Goal: Task Accomplishment & Management: Manage account settings

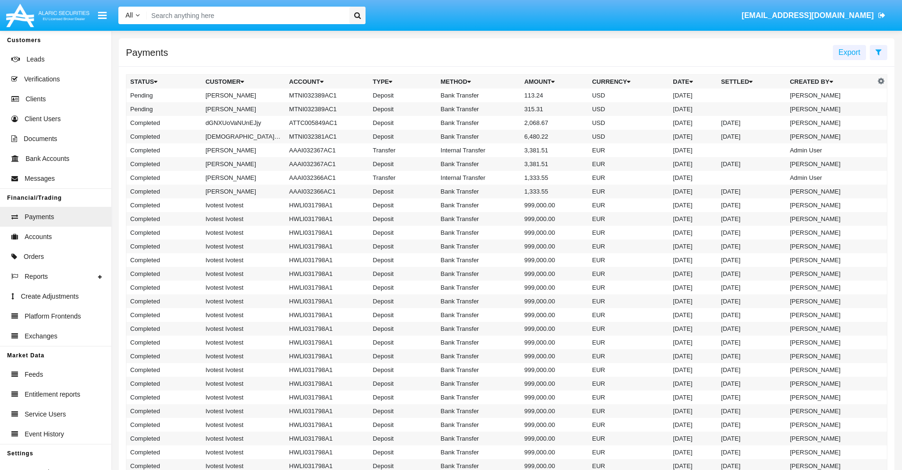
click at [878, 52] on icon at bounding box center [879, 52] width 6 height 8
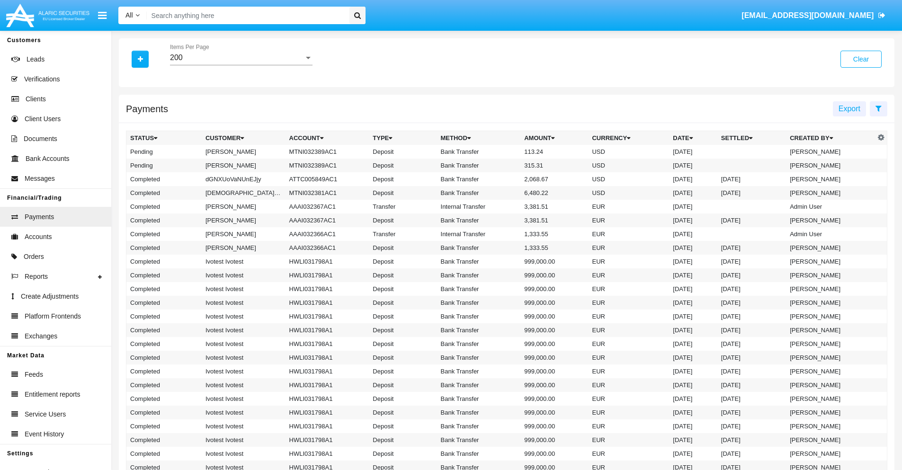
click at [241, 58] on div "200" at bounding box center [237, 58] width 134 height 9
click at [241, 65] on span "10" at bounding box center [241, 65] width 143 height 23
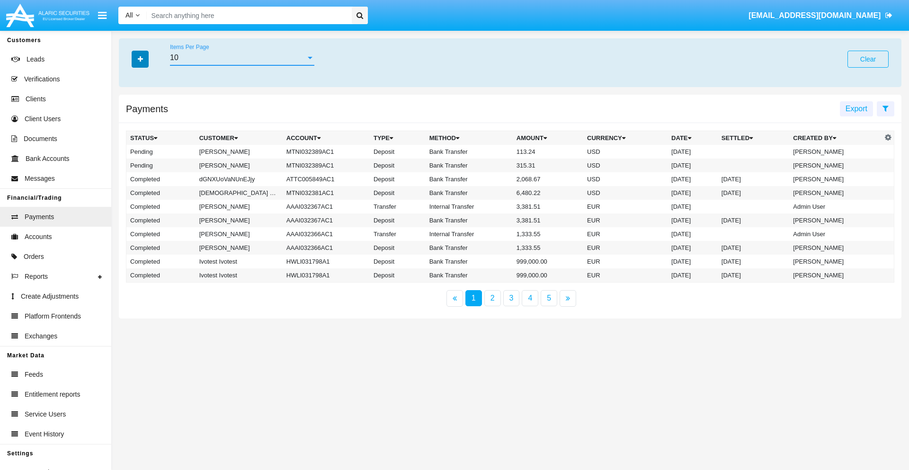
click at [140, 59] on icon "button" at bounding box center [140, 59] width 5 height 7
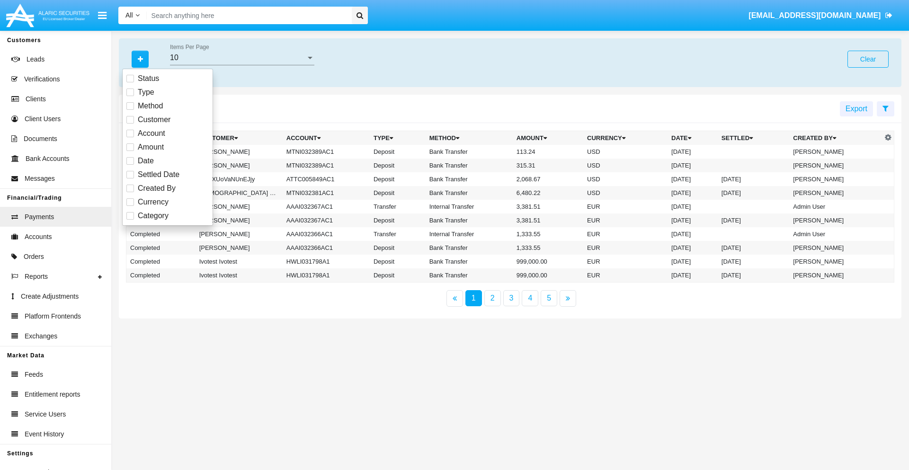
click at [148, 79] on span "Status" at bounding box center [148, 78] width 21 height 11
click at [130, 82] on input "Status" at bounding box center [130, 82] width 0 height 0
checkbox input "true"
click at [140, 59] on icon "button" at bounding box center [140, 59] width 5 height 7
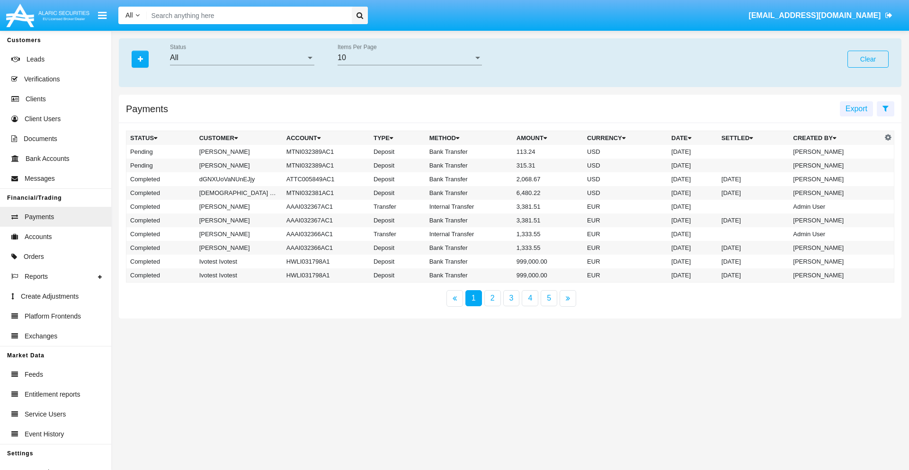
click at [242, 58] on div "All" at bounding box center [238, 58] width 136 height 9
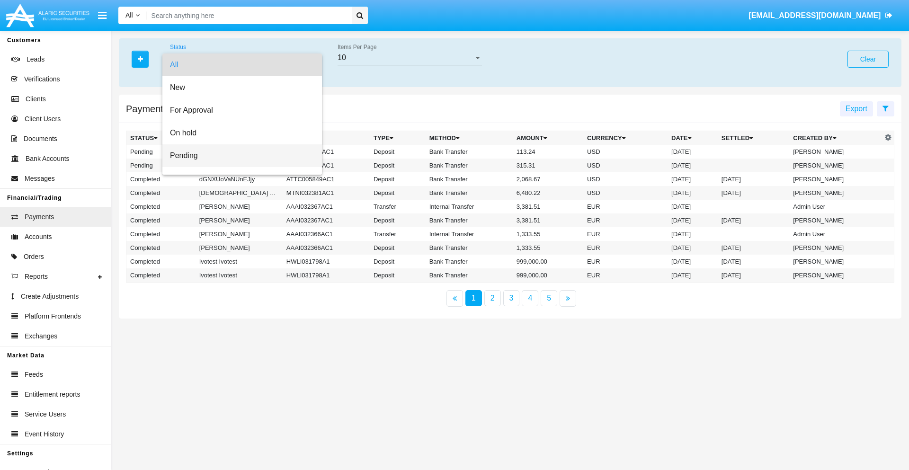
click at [238, 156] on span "Pending" at bounding box center [242, 155] width 144 height 23
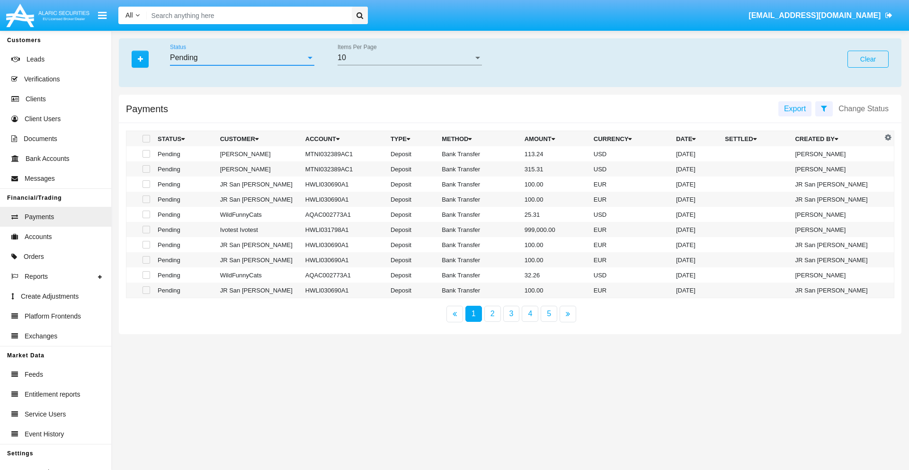
click at [145, 154] on span at bounding box center [147, 154] width 8 height 8
click at [146, 158] on input "checkbox" at bounding box center [146, 158] width 0 height 0
checkbox input "true"
click at [145, 169] on span at bounding box center [147, 169] width 8 height 8
click at [146, 173] on input "checkbox" at bounding box center [146, 173] width 0 height 0
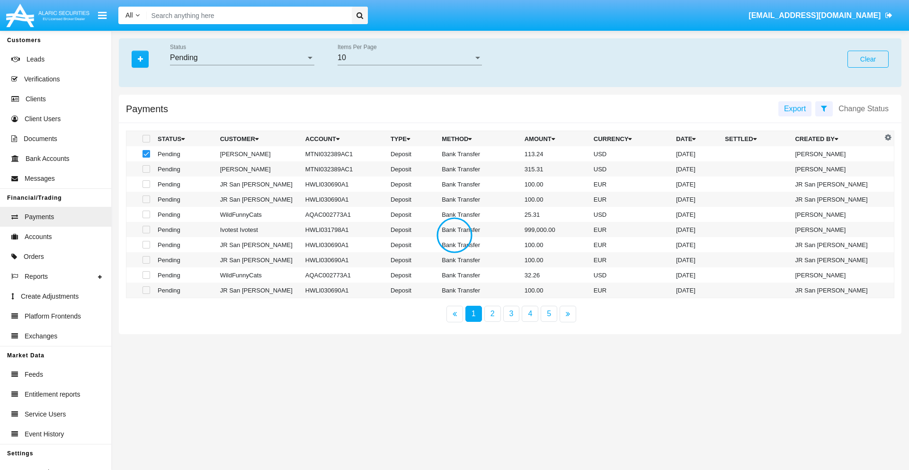
checkbox input "true"
click at [864, 108] on button "Change Status" at bounding box center [864, 108] width 62 height 15
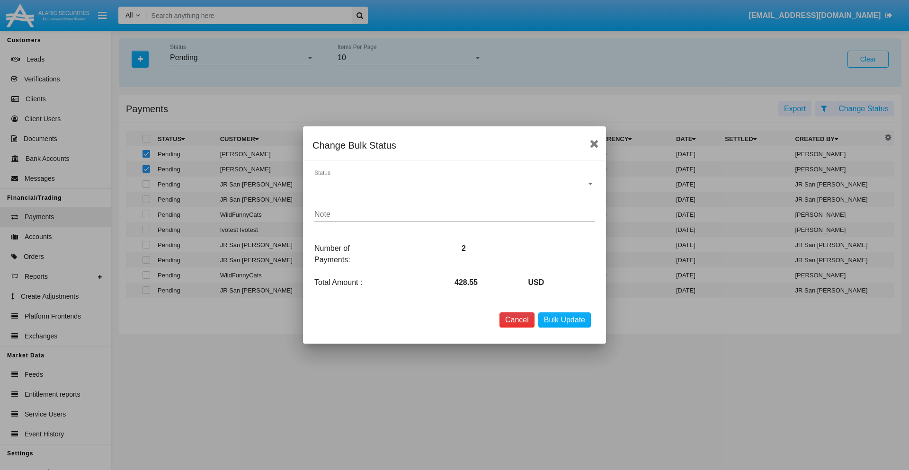
click at [517, 320] on button "Cancel" at bounding box center [517, 320] width 35 height 15
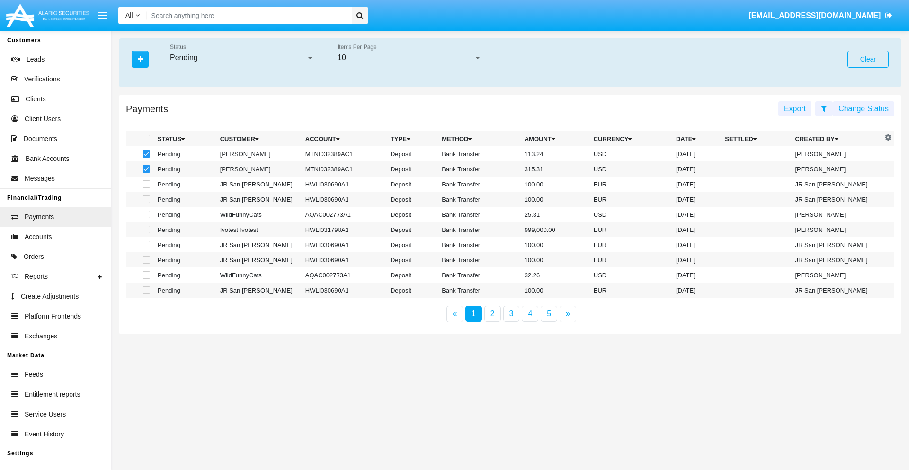
click at [864, 108] on button "Change Status" at bounding box center [864, 108] width 62 height 15
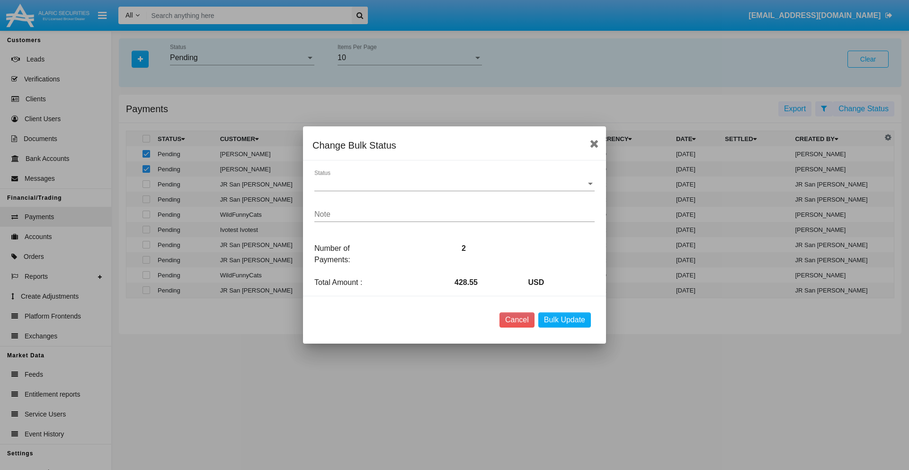
click at [455, 184] on span "Status" at bounding box center [450, 183] width 272 height 9
click at [455, 191] on span "Processed" at bounding box center [454, 190] width 280 height 23
type textarea "Some test note"
click at [564, 320] on button "Bulk Update" at bounding box center [564, 320] width 53 height 15
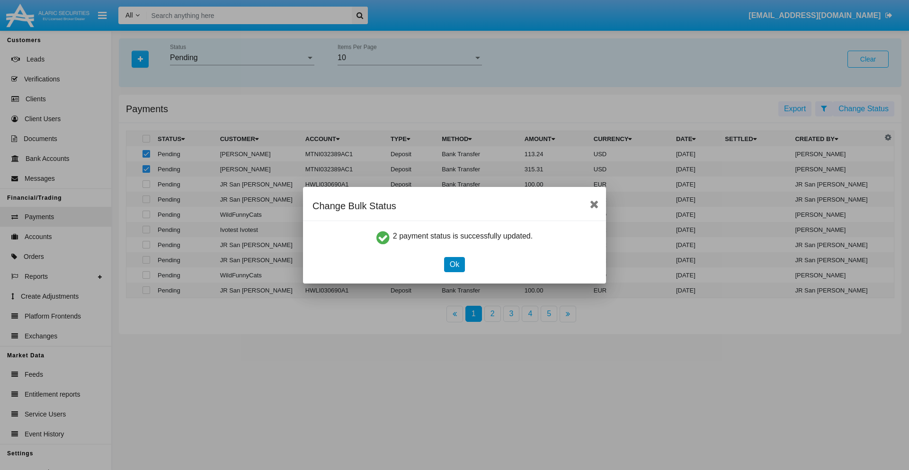
click at [454, 264] on button "Ok" at bounding box center [454, 264] width 21 height 15
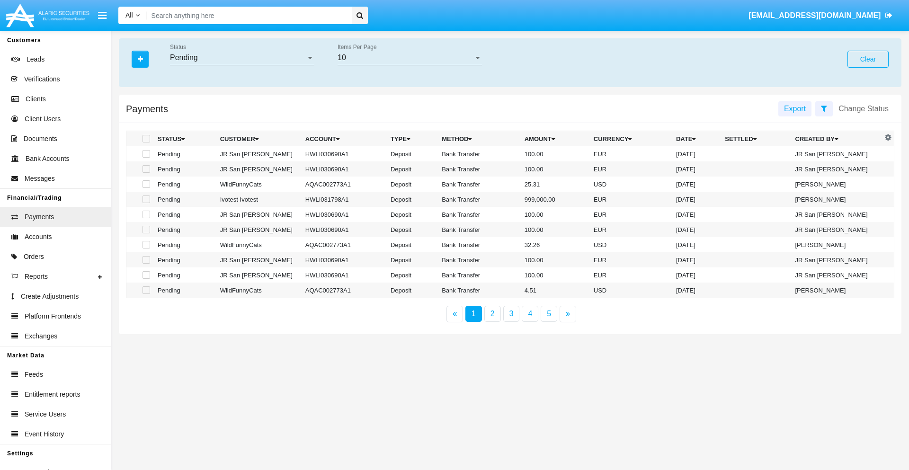
click at [242, 58] on div "Pending" at bounding box center [238, 58] width 136 height 9
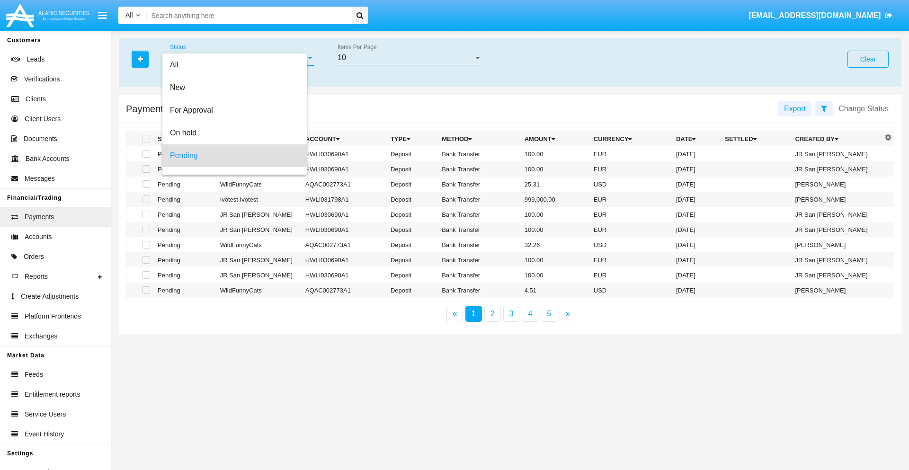
scroll to position [42, 0]
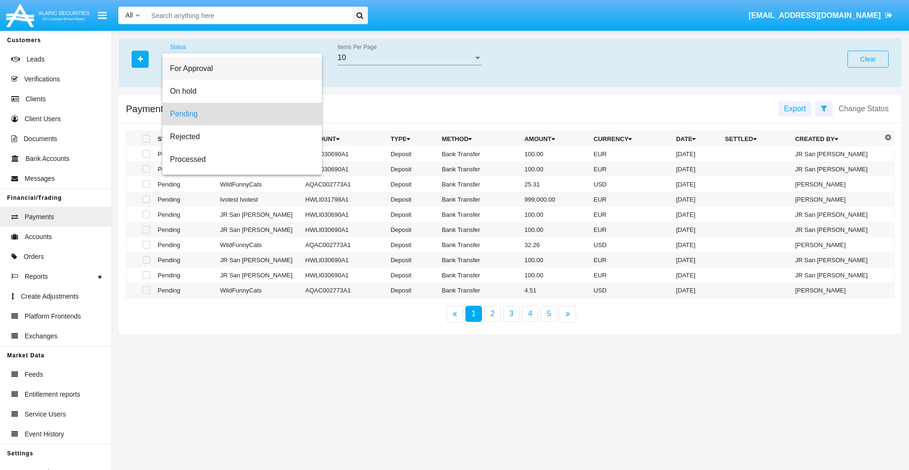
click at [238, 69] on span "For Approval" at bounding box center [242, 68] width 144 height 23
